Goal: Use online tool/utility: Utilize a website feature to perform a specific function

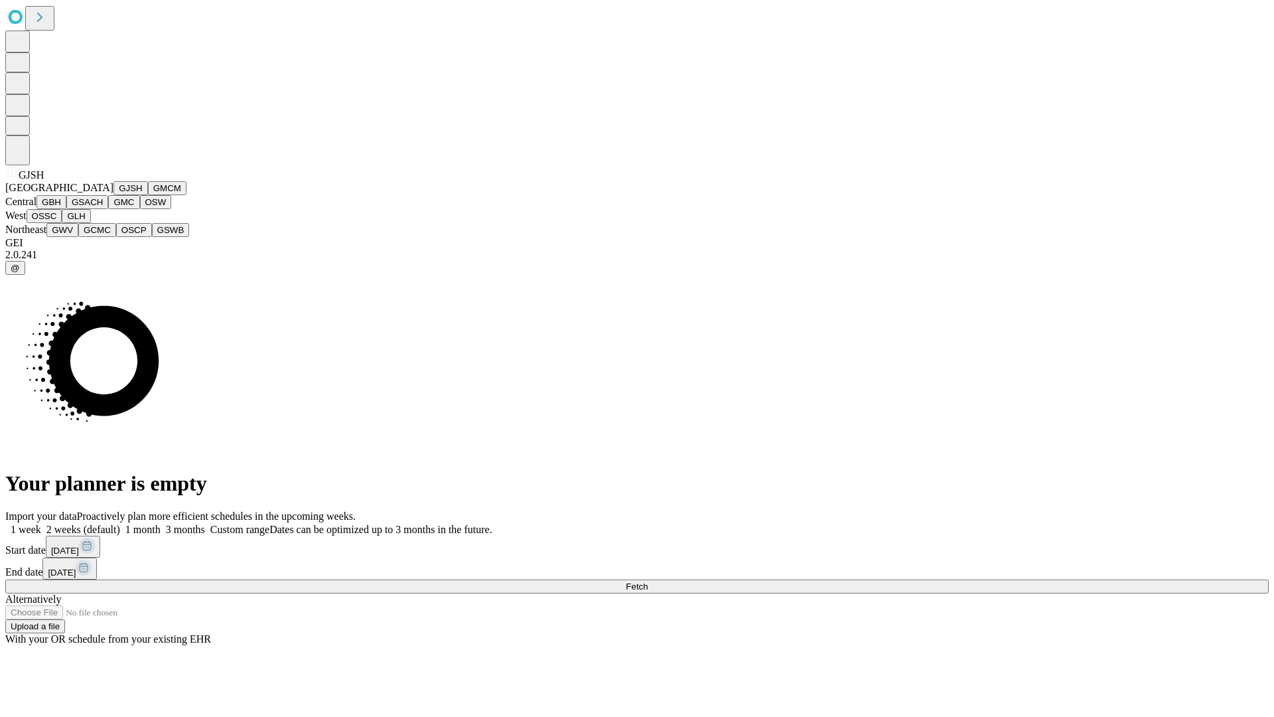
click at [113, 195] on button "GJSH" at bounding box center [130, 188] width 35 height 14
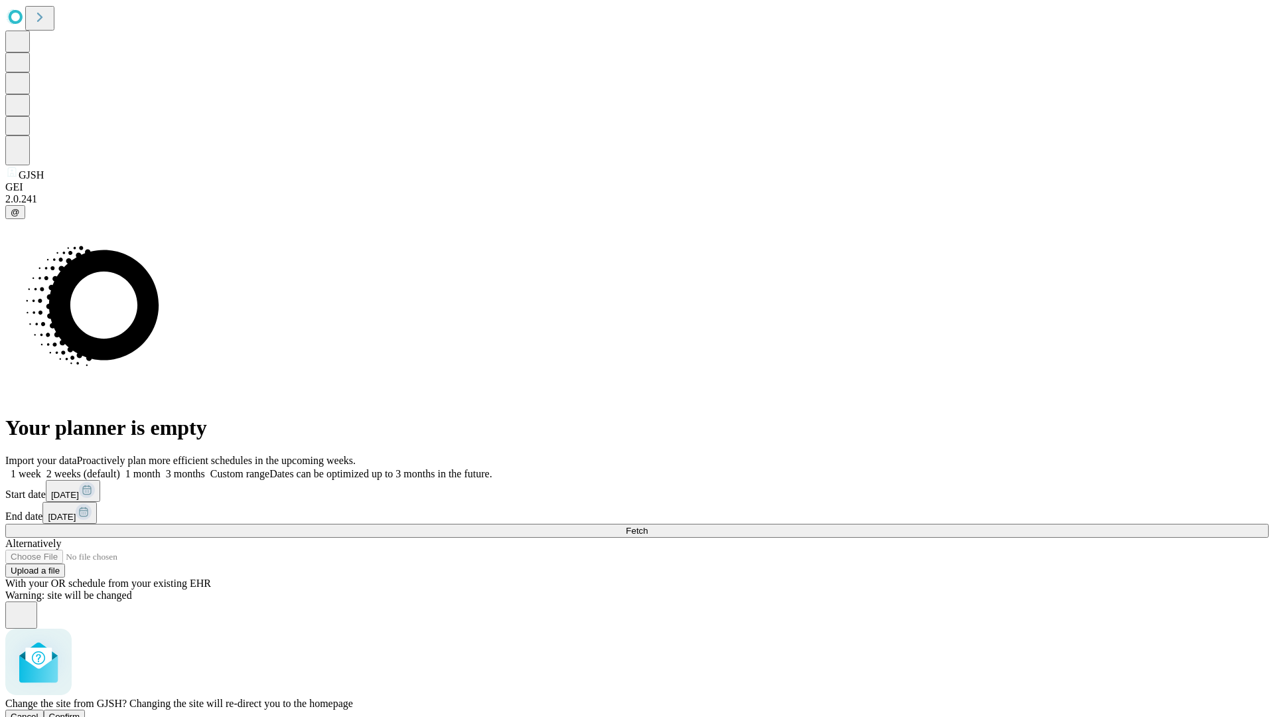
click at [80, 711] on span "Confirm" at bounding box center [64, 716] width 31 height 10
click at [41, 468] on label "1 week" at bounding box center [23, 473] width 36 height 11
click at [648, 525] on span "Fetch" at bounding box center [637, 530] width 22 height 10
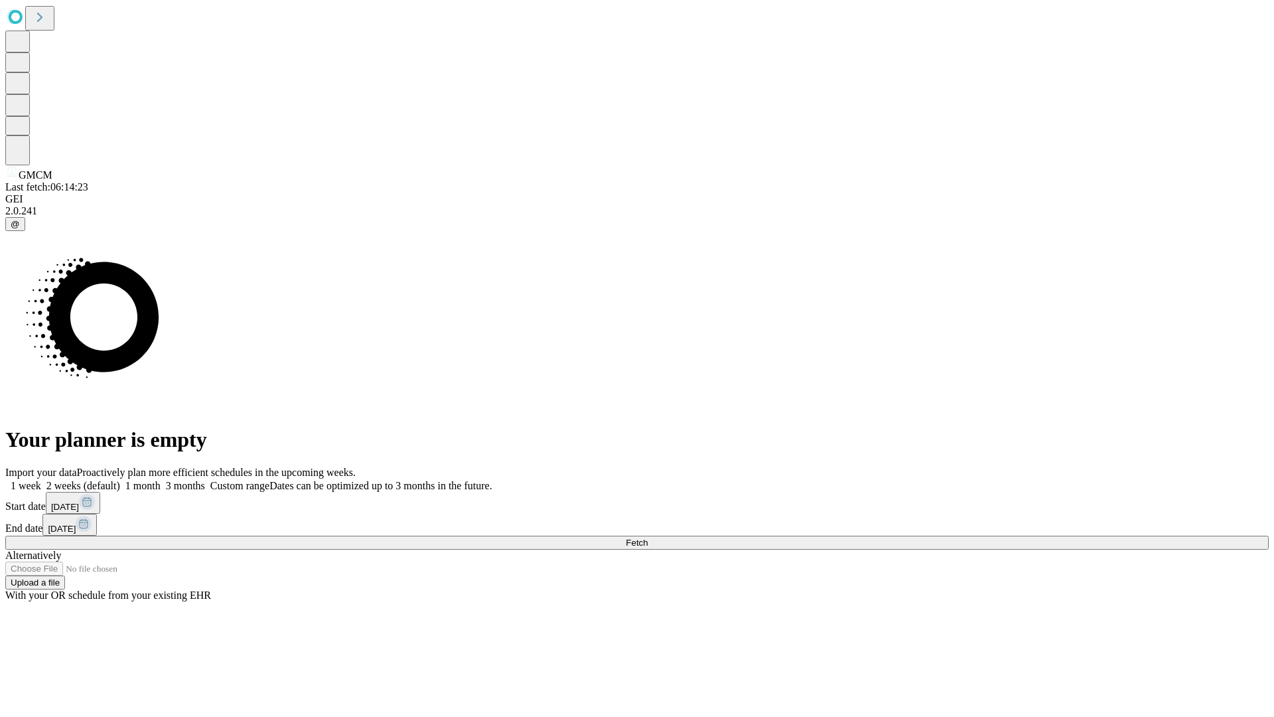
click at [41, 480] on label "1 week" at bounding box center [23, 485] width 36 height 11
click at [648, 537] on span "Fetch" at bounding box center [637, 542] width 22 height 10
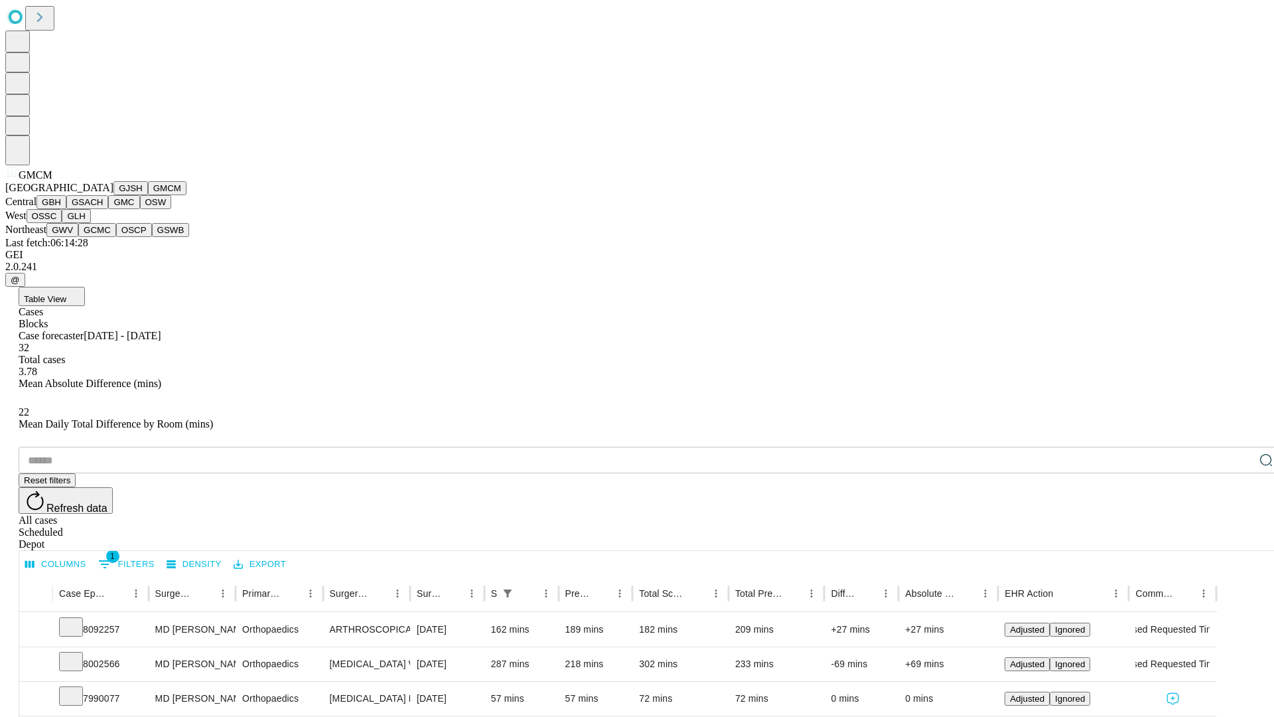
click at [66, 209] on button "GBH" at bounding box center [51, 202] width 30 height 14
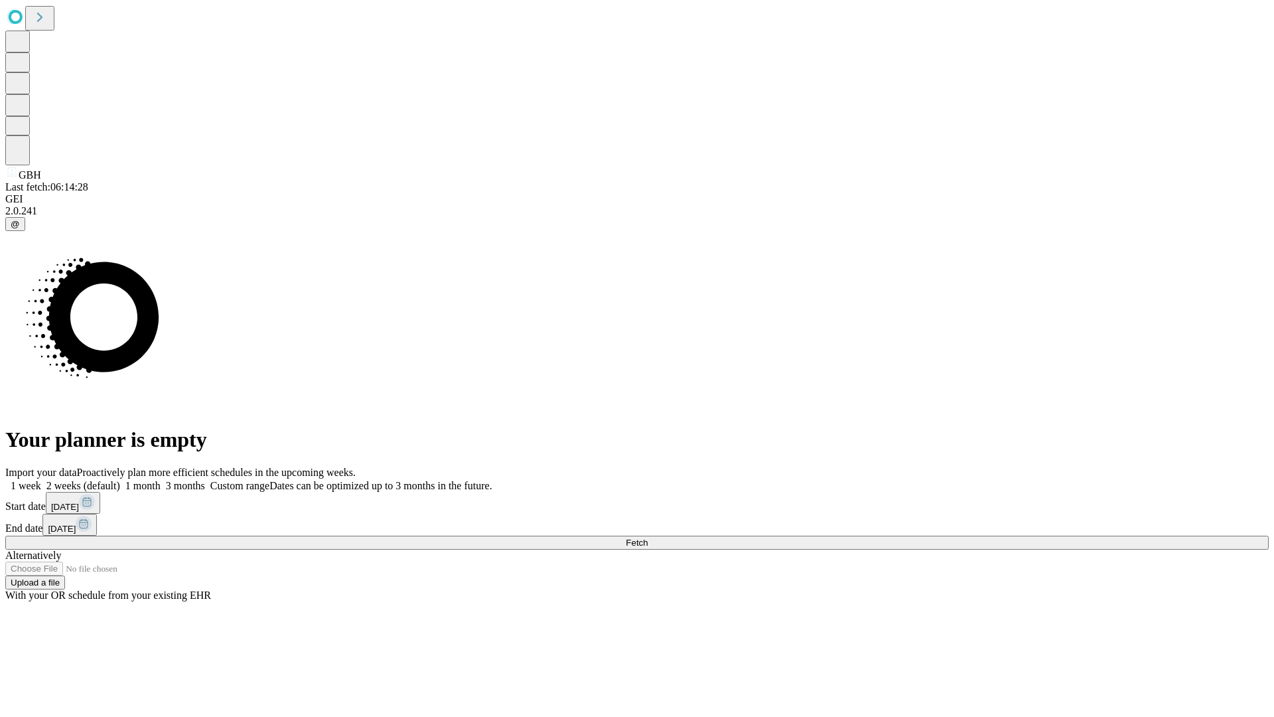
click at [41, 480] on label "1 week" at bounding box center [23, 485] width 36 height 11
click at [648, 537] on span "Fetch" at bounding box center [637, 542] width 22 height 10
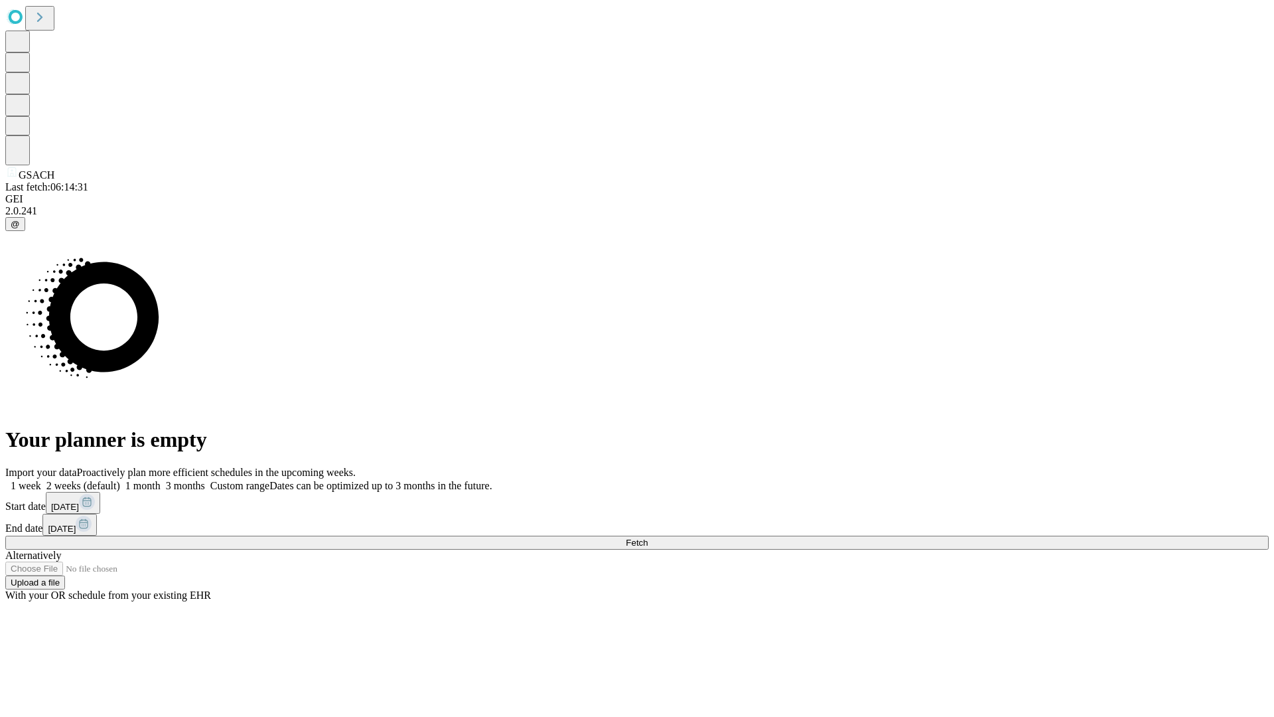
click at [648, 537] on span "Fetch" at bounding box center [637, 542] width 22 height 10
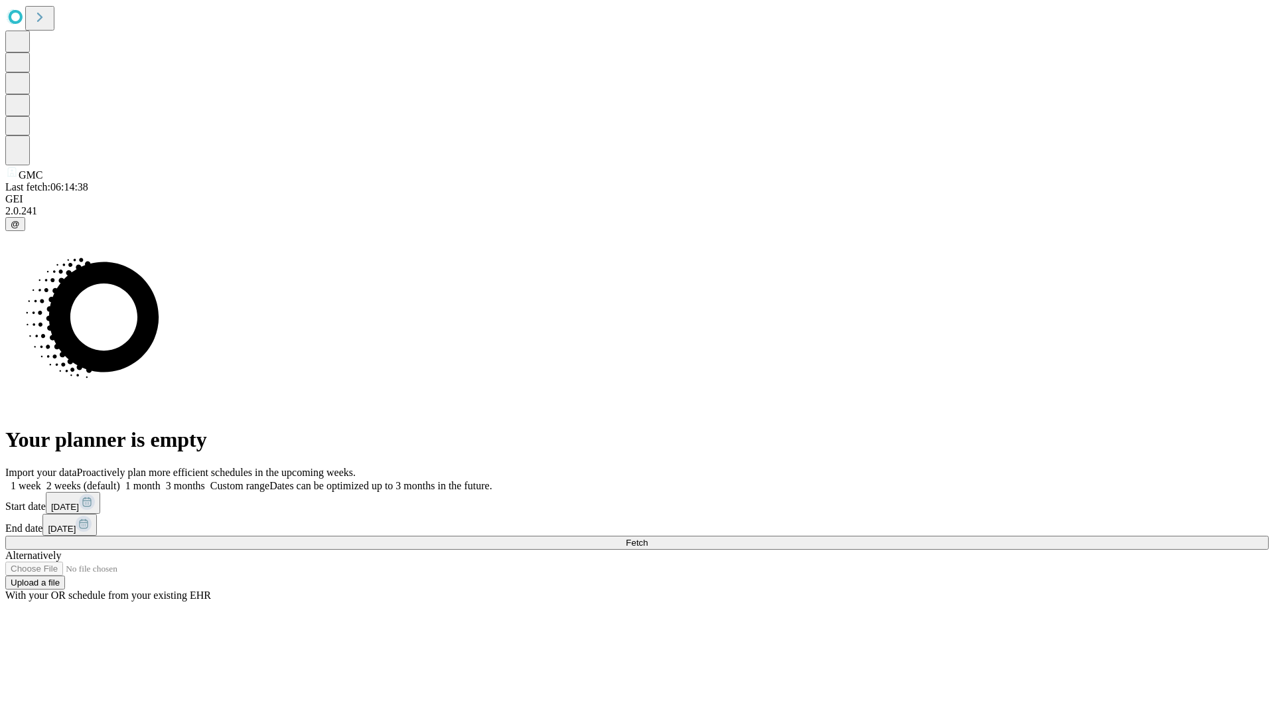
click at [41, 480] on label "1 week" at bounding box center [23, 485] width 36 height 11
click at [648, 537] on span "Fetch" at bounding box center [637, 542] width 22 height 10
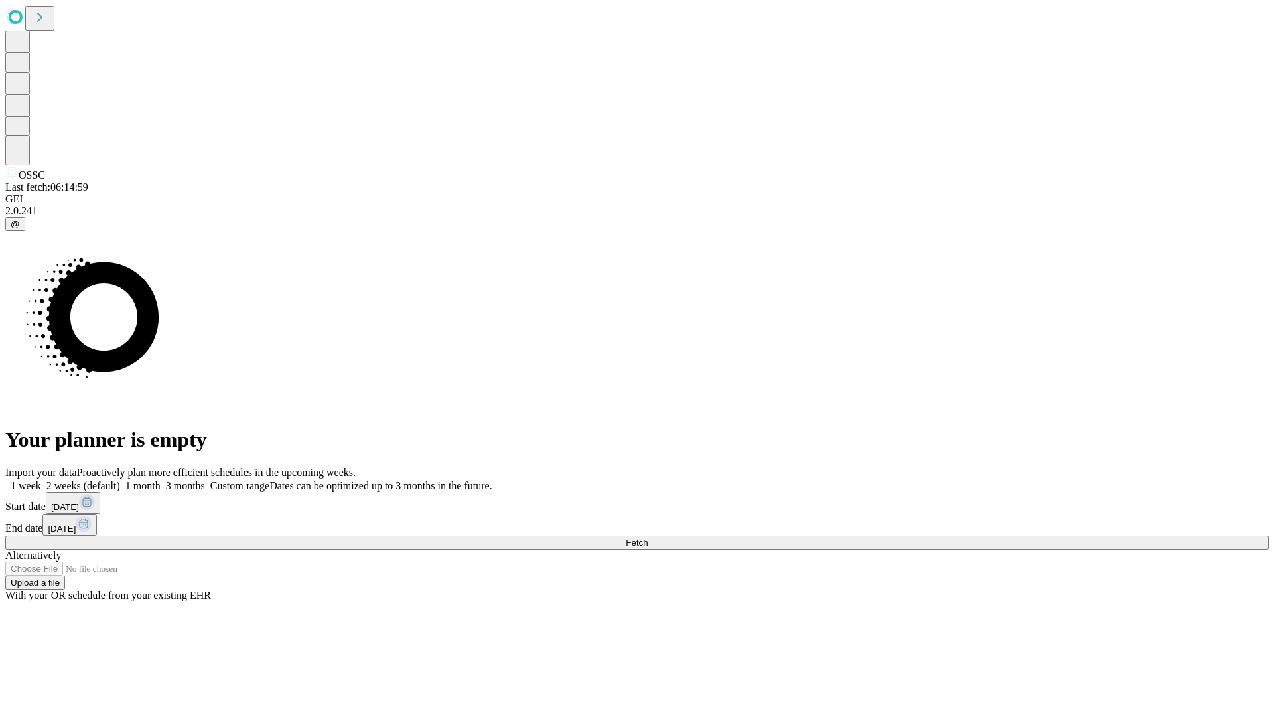
click at [648, 537] on span "Fetch" at bounding box center [637, 542] width 22 height 10
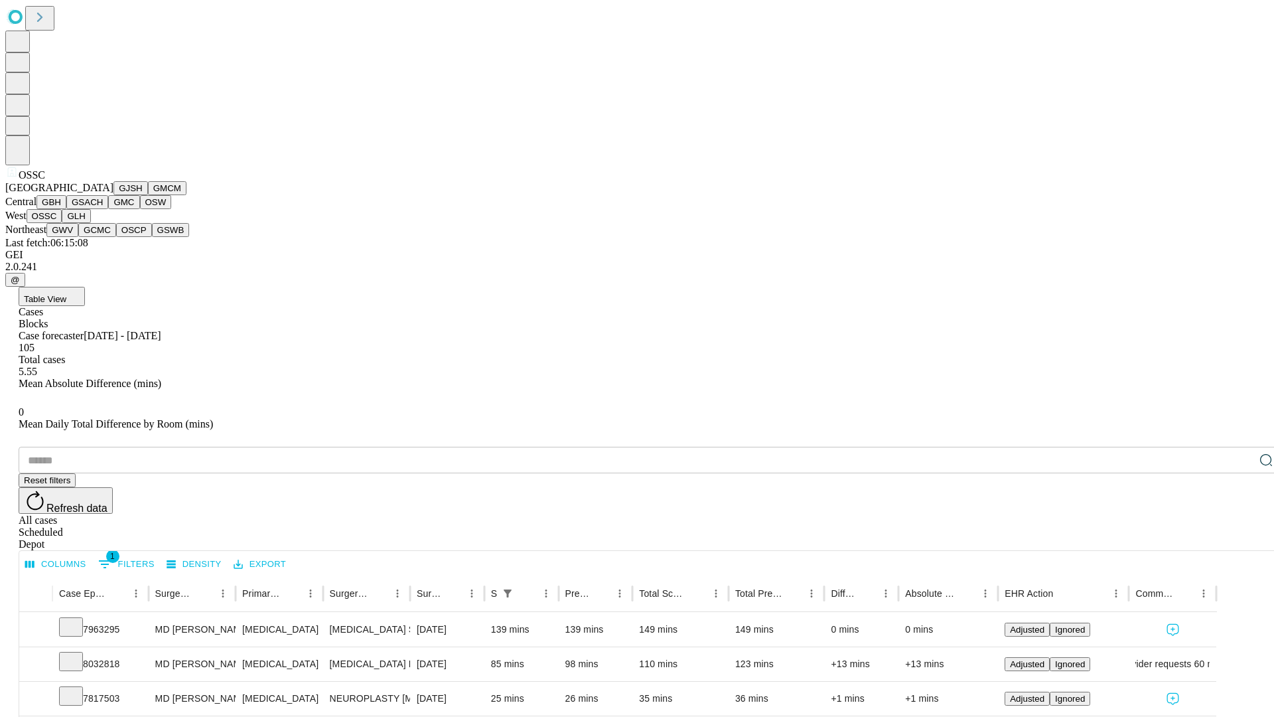
click at [90, 223] on button "GLH" at bounding box center [76, 216] width 29 height 14
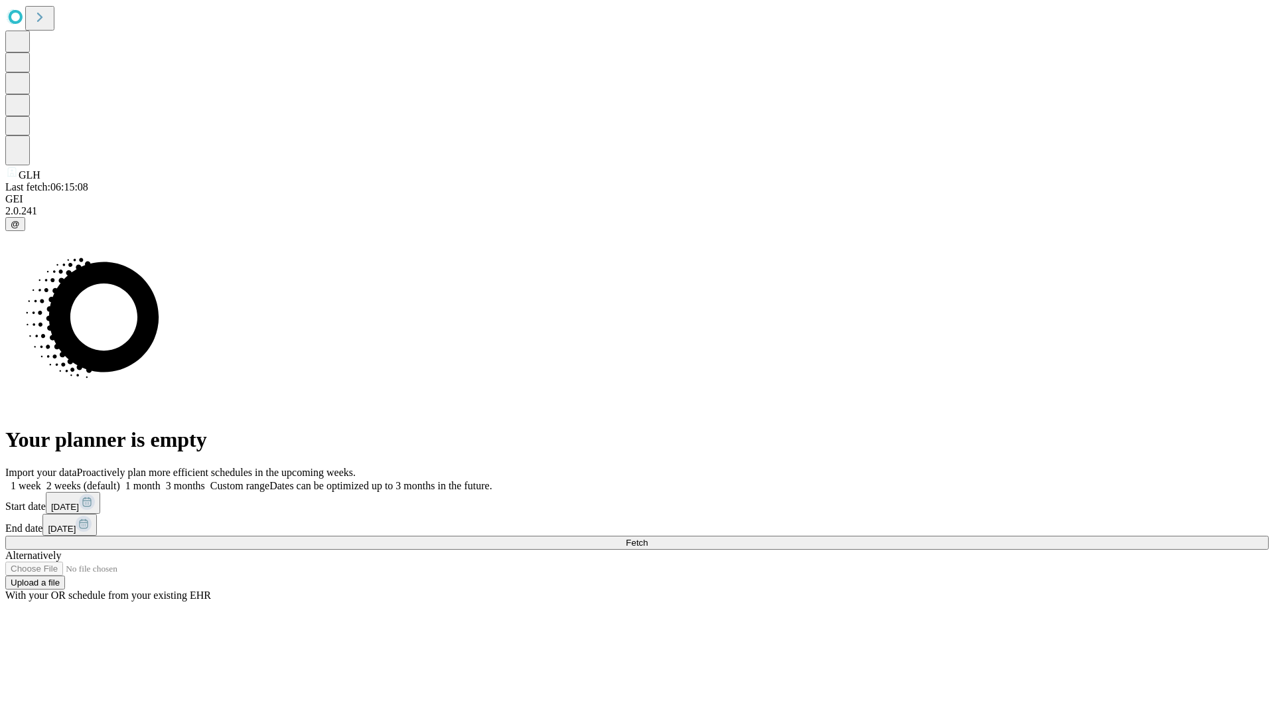
click at [41, 480] on label "1 week" at bounding box center [23, 485] width 36 height 11
click at [648, 537] on span "Fetch" at bounding box center [637, 542] width 22 height 10
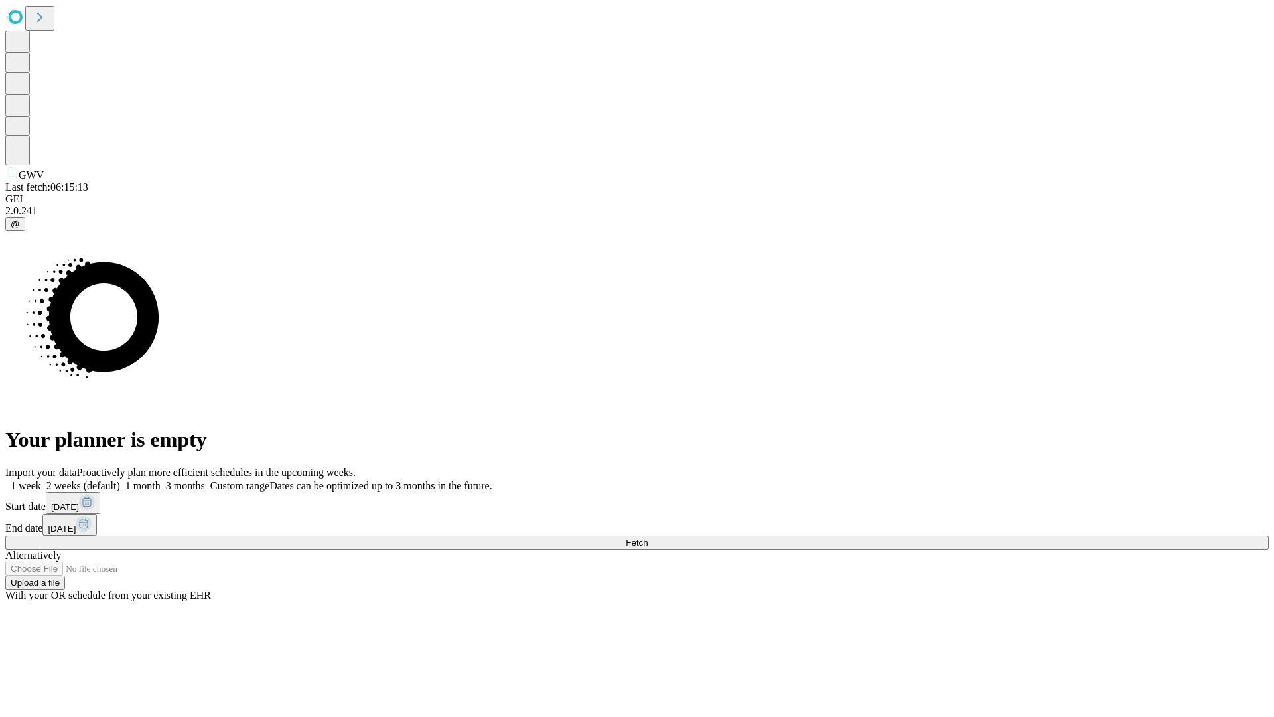
click at [41, 480] on label "1 week" at bounding box center [23, 485] width 36 height 11
click at [648, 537] on span "Fetch" at bounding box center [637, 542] width 22 height 10
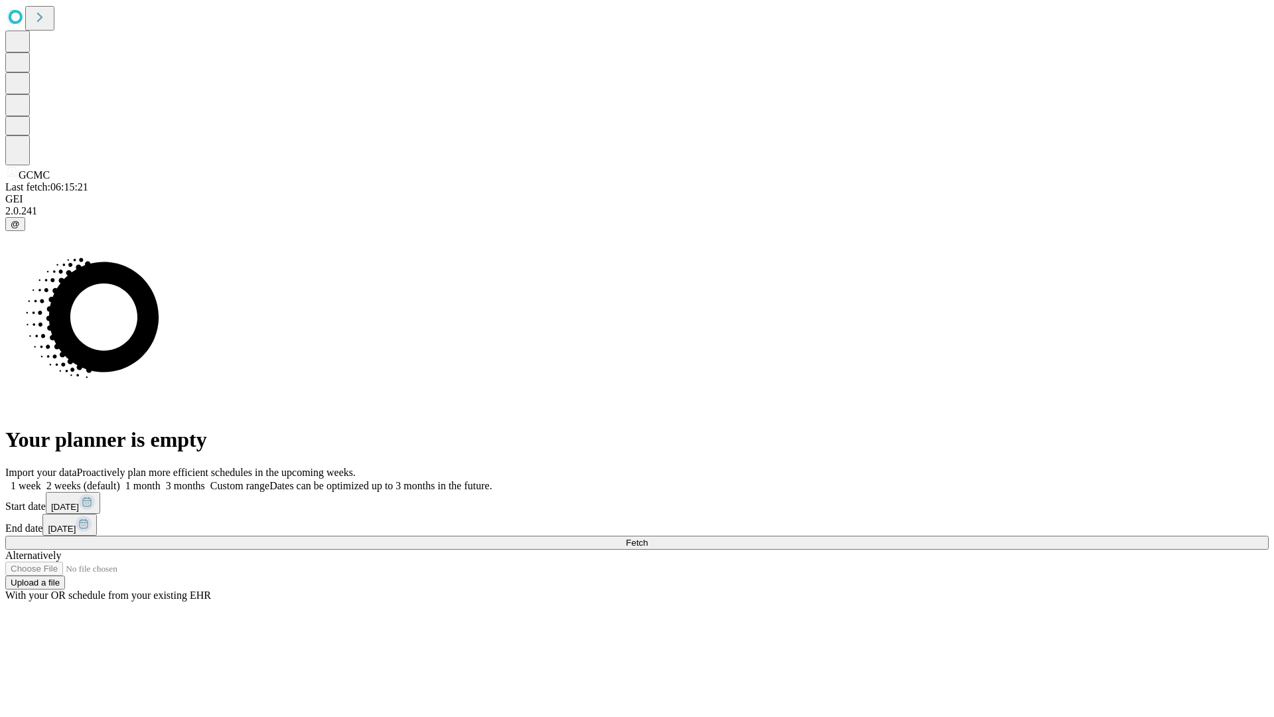
click at [41, 480] on label "1 week" at bounding box center [23, 485] width 36 height 11
click at [648, 537] on span "Fetch" at bounding box center [637, 542] width 22 height 10
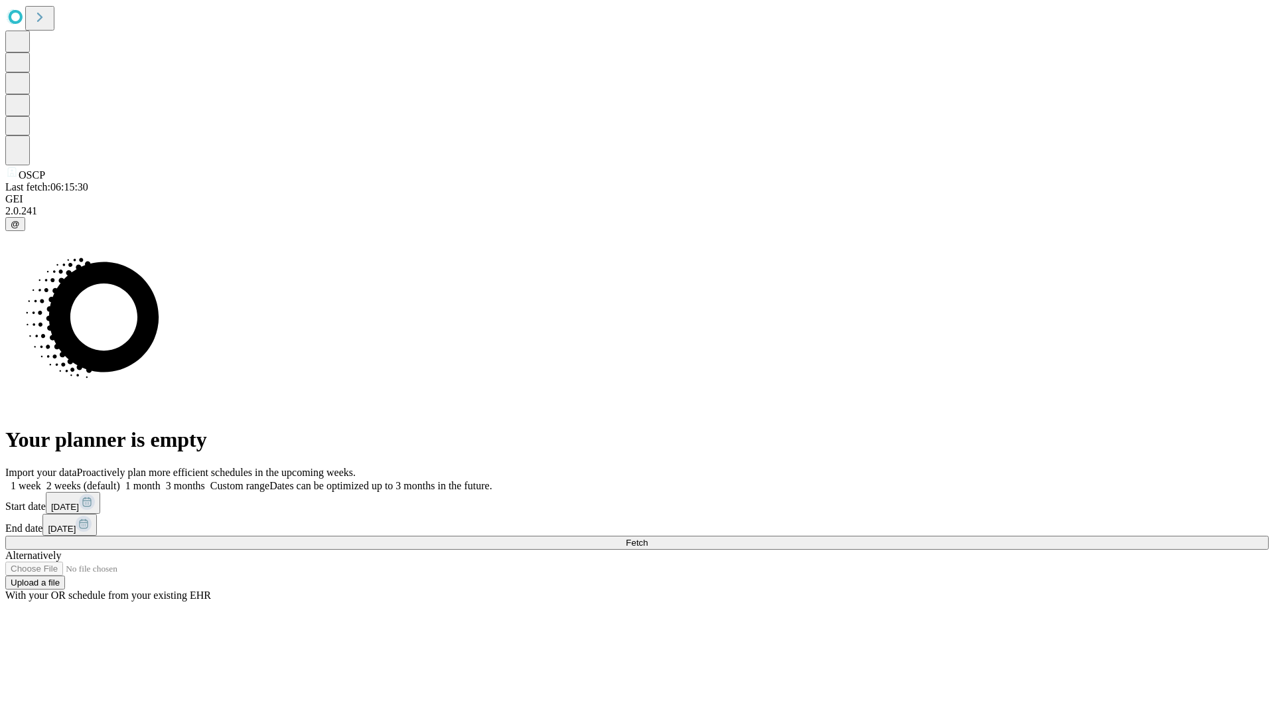
click at [41, 480] on label "1 week" at bounding box center [23, 485] width 36 height 11
click at [648, 537] on span "Fetch" at bounding box center [637, 542] width 22 height 10
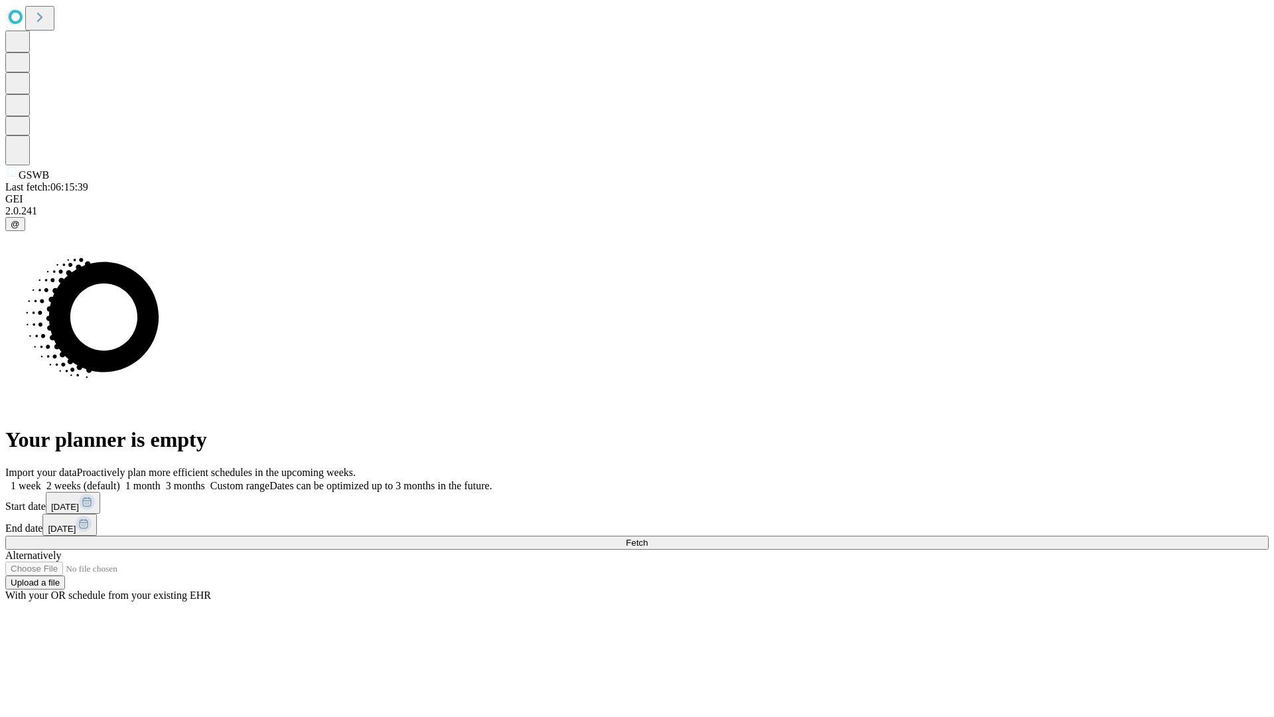
click at [41, 480] on label "1 week" at bounding box center [23, 485] width 36 height 11
click at [648, 537] on span "Fetch" at bounding box center [637, 542] width 22 height 10
